Goal: Task Accomplishment & Management: Complete application form

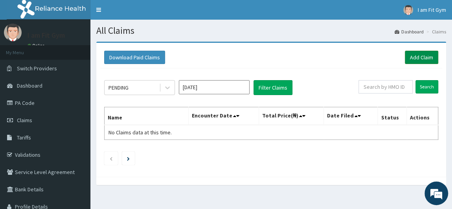
click at [418, 62] on link "Add Claim" at bounding box center [421, 57] width 33 height 13
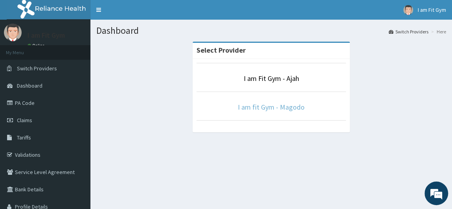
click at [246, 110] on link "I am fit Gym - Magodo" at bounding box center [271, 107] width 67 height 9
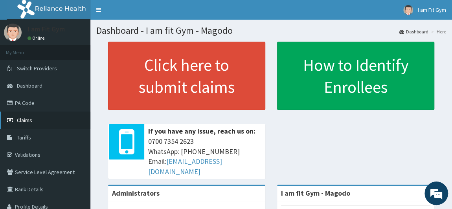
click at [46, 122] on link "Claims" at bounding box center [45, 120] width 90 height 17
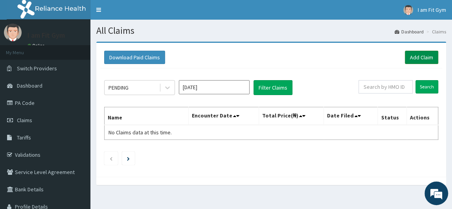
click at [422, 55] on link "Add Claim" at bounding box center [421, 57] width 33 height 13
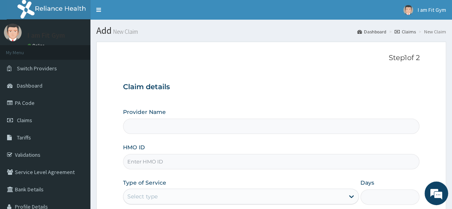
type input "I am fit Gym - Magodo"
type input "1"
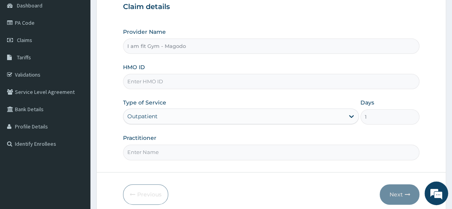
scroll to position [83, 0]
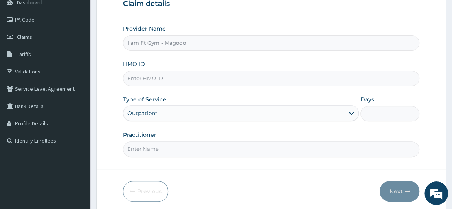
click at [205, 79] on input "HMO ID" at bounding box center [271, 78] width 297 height 15
type input "OPN/10019/A"
click at [168, 154] on input "Practitioner" at bounding box center [271, 149] width 297 height 15
type input "RAZZIECMB"
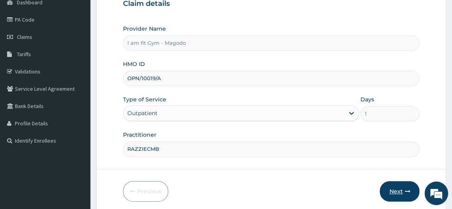
click at [397, 192] on button "Next" at bounding box center [400, 191] width 40 height 20
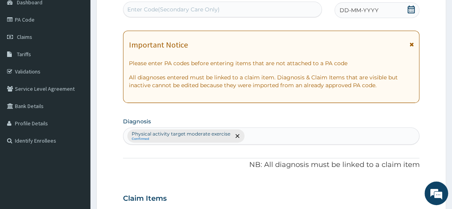
click at [408, 10] on icon at bounding box center [412, 10] width 8 height 8
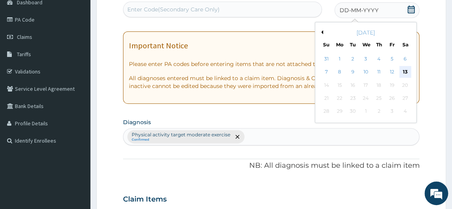
click at [405, 72] on div "13" at bounding box center [405, 72] width 12 height 12
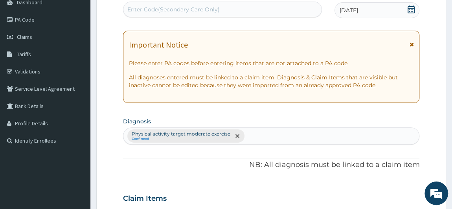
scroll to position [266, 0]
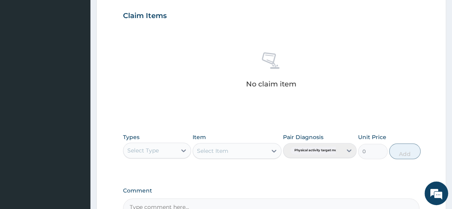
click at [172, 148] on div "Select Type" at bounding box center [151, 150] width 54 height 13
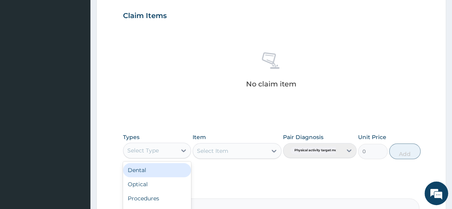
type input "G"
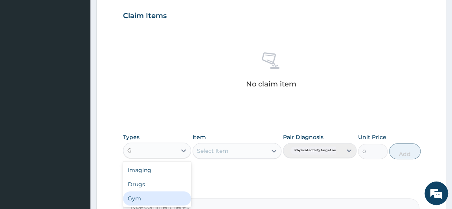
click at [140, 198] on div "Gym" at bounding box center [157, 199] width 68 height 14
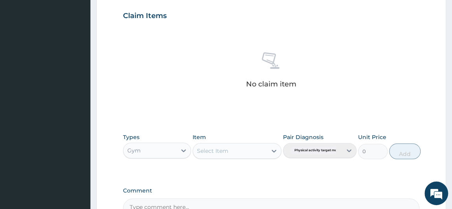
click at [212, 155] on div "Select Item" at bounding box center [230, 151] width 74 height 13
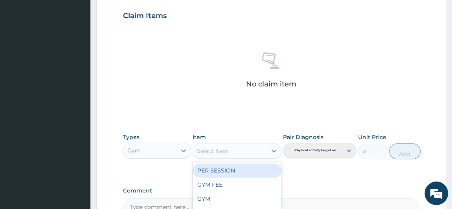
click at [218, 169] on div "PER SESSION" at bounding box center [237, 171] width 89 height 14
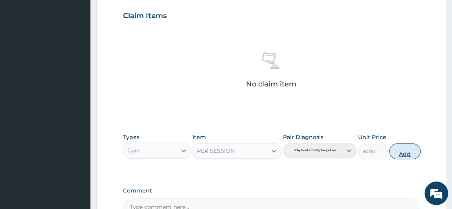
click at [405, 147] on button "Add" at bounding box center [404, 152] width 31 height 16
type input "0"
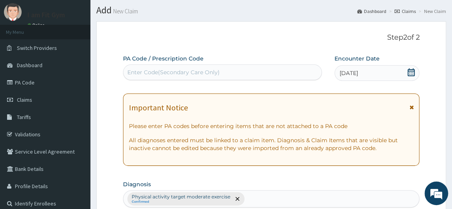
scroll to position [0, 0]
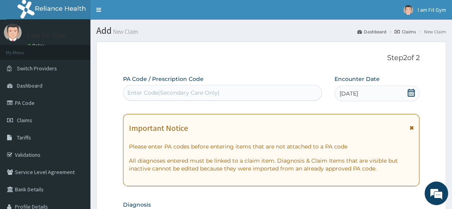
click at [170, 86] on div "Enter Code(Secondary Care Only)" at bounding box center [222, 93] width 199 height 16
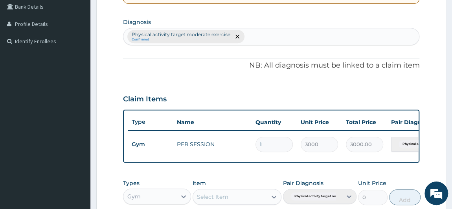
scroll to position [324, 0]
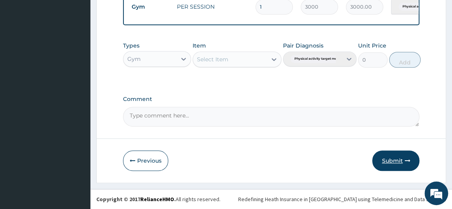
type input "PA/D2B111"
click at [396, 157] on button "Submit" at bounding box center [396, 161] width 47 height 20
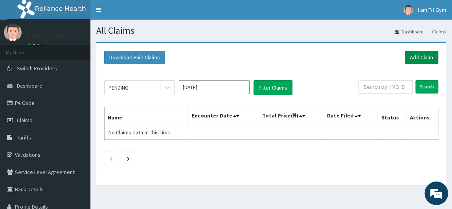
click at [416, 55] on link "Add Claim" at bounding box center [421, 57] width 33 height 13
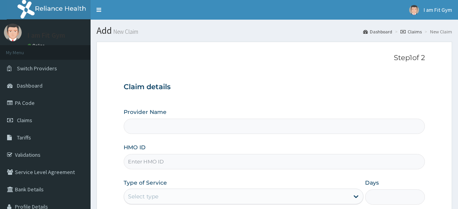
type input "I am fit Gym - Magodo"
type input "1"
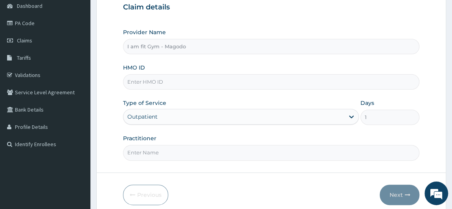
scroll to position [112, 0]
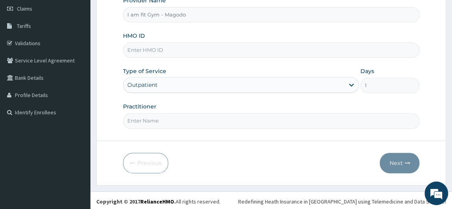
click at [159, 47] on input "HMO ID" at bounding box center [271, 49] width 297 height 15
type input "LTI/10187/A"
click at [148, 120] on input "Practitioner" at bounding box center [271, 120] width 297 height 15
type input "RAZZIECMB"
click at [391, 162] on button "Next" at bounding box center [400, 163] width 40 height 20
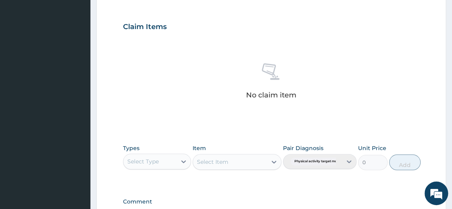
scroll to position [356, 0]
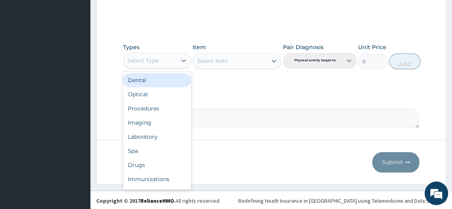
click at [162, 58] on div "Select Type" at bounding box center [151, 60] width 54 height 13
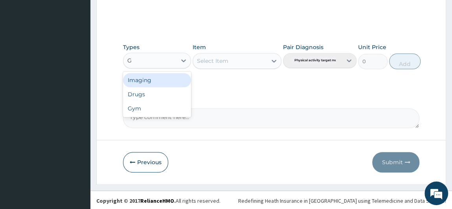
type input "GY"
click at [151, 82] on div "Gym" at bounding box center [157, 80] width 68 height 14
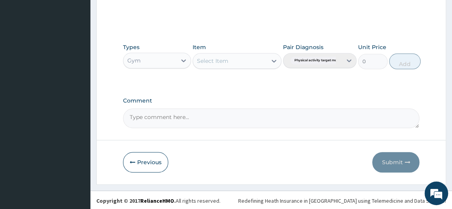
click at [214, 61] on div "Select Item" at bounding box center [237, 61] width 89 height 16
click at [244, 57] on div "Select Item" at bounding box center [230, 61] width 74 height 13
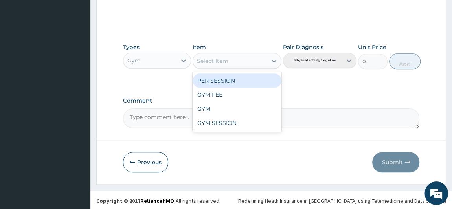
click at [234, 80] on div "PER SESSION" at bounding box center [237, 81] width 89 height 14
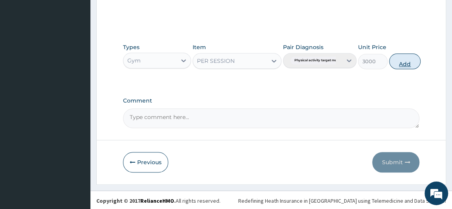
click at [404, 61] on button "Add" at bounding box center [404, 62] width 31 height 16
type input "0"
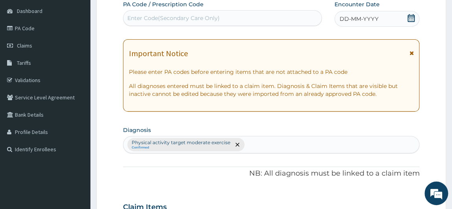
scroll to position [0, 0]
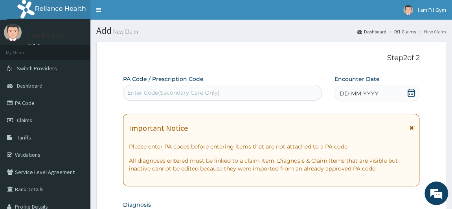
click at [413, 93] on icon at bounding box center [411, 93] width 7 height 8
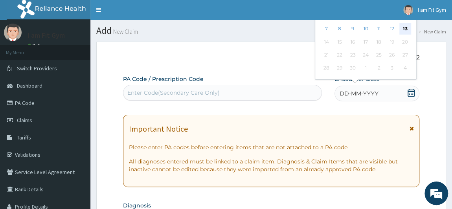
click at [405, 27] on div "13" at bounding box center [405, 29] width 12 height 12
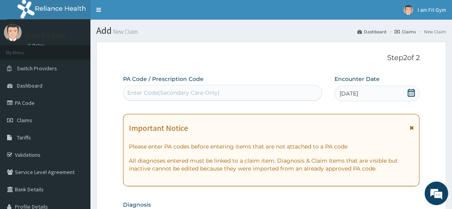
click at [233, 98] on div "Enter Code(Secondary Care Only)" at bounding box center [223, 93] width 198 height 13
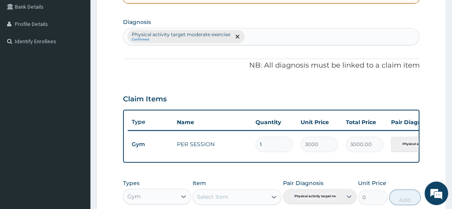
scroll to position [324, 0]
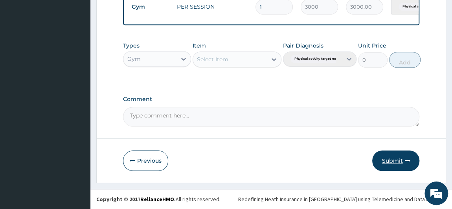
type input "PA/OA8EEC"
click at [392, 160] on button "Submit" at bounding box center [396, 161] width 47 height 20
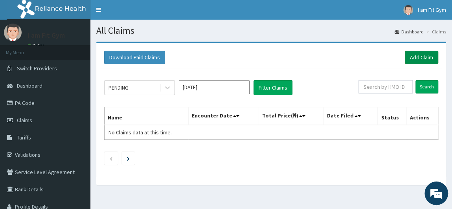
click at [421, 52] on link "Add Claim" at bounding box center [421, 57] width 33 height 13
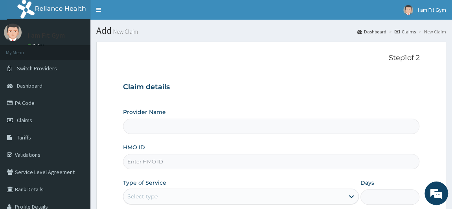
type input "I am fit Gym - Magodo"
type input "1"
click at [199, 159] on input "HMO ID" at bounding box center [271, 161] width 297 height 15
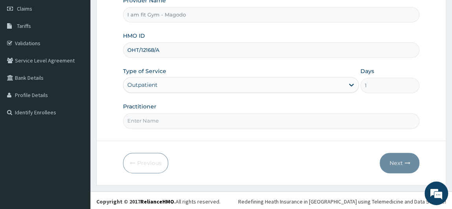
type input "OHT/12168/A"
click at [162, 125] on input "Practitioner" at bounding box center [271, 120] width 297 height 15
type input "RAZZIECMB"
click at [391, 159] on button "Next" at bounding box center [400, 163] width 40 height 20
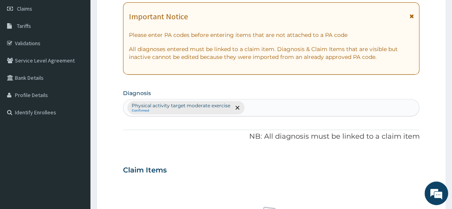
scroll to position [295, 0]
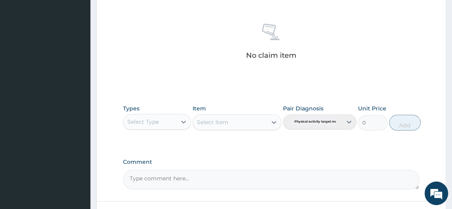
click at [159, 125] on div "Select Type" at bounding box center [151, 122] width 54 height 13
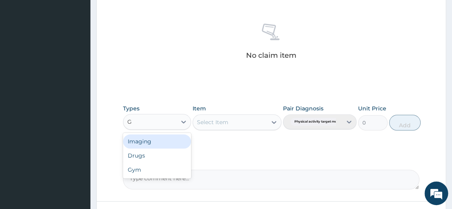
type input "GY"
click at [155, 144] on div "Gym" at bounding box center [157, 142] width 68 height 14
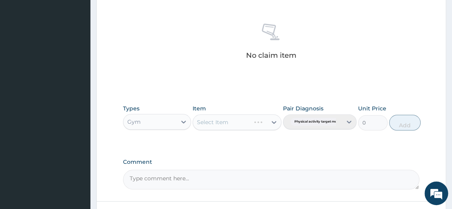
click at [217, 123] on div "Select Item" at bounding box center [212, 122] width 31 height 8
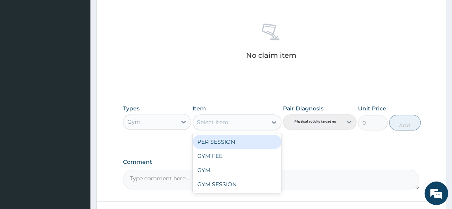
click at [214, 144] on div "PER SESSION" at bounding box center [237, 142] width 89 height 14
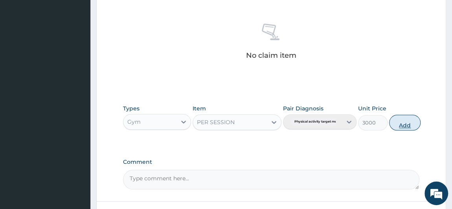
click at [409, 119] on button "Add" at bounding box center [404, 123] width 31 height 16
type input "0"
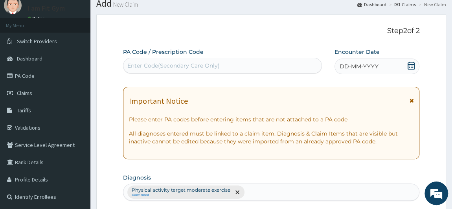
scroll to position [0, 0]
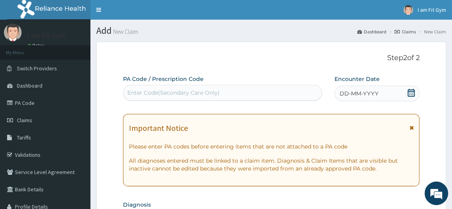
click at [411, 91] on icon at bounding box center [411, 93] width 7 height 8
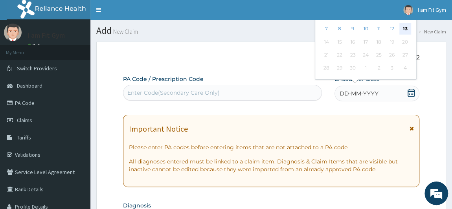
click at [408, 31] on div "13" at bounding box center [405, 29] width 12 height 12
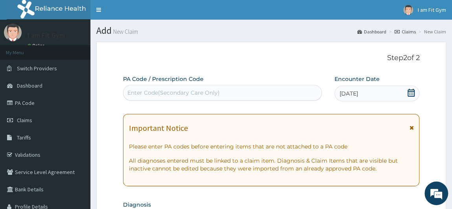
click at [188, 92] on div "Enter Code(Secondary Care Only)" at bounding box center [173, 93] width 92 height 8
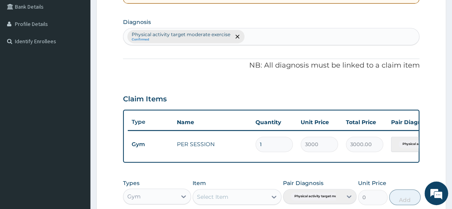
scroll to position [324, 0]
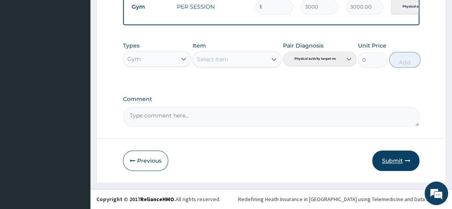
type input "PA/CO6C2A"
click at [404, 158] on button "Submit" at bounding box center [396, 161] width 47 height 20
